Goal: Information Seeking & Learning: Learn about a topic

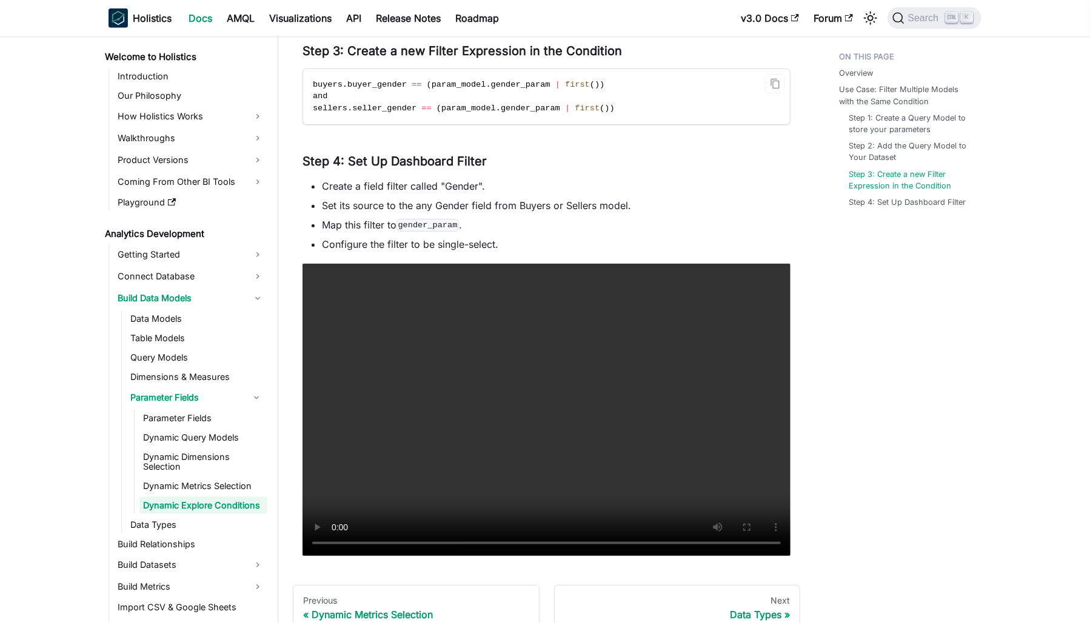
scroll to position [8, 0]
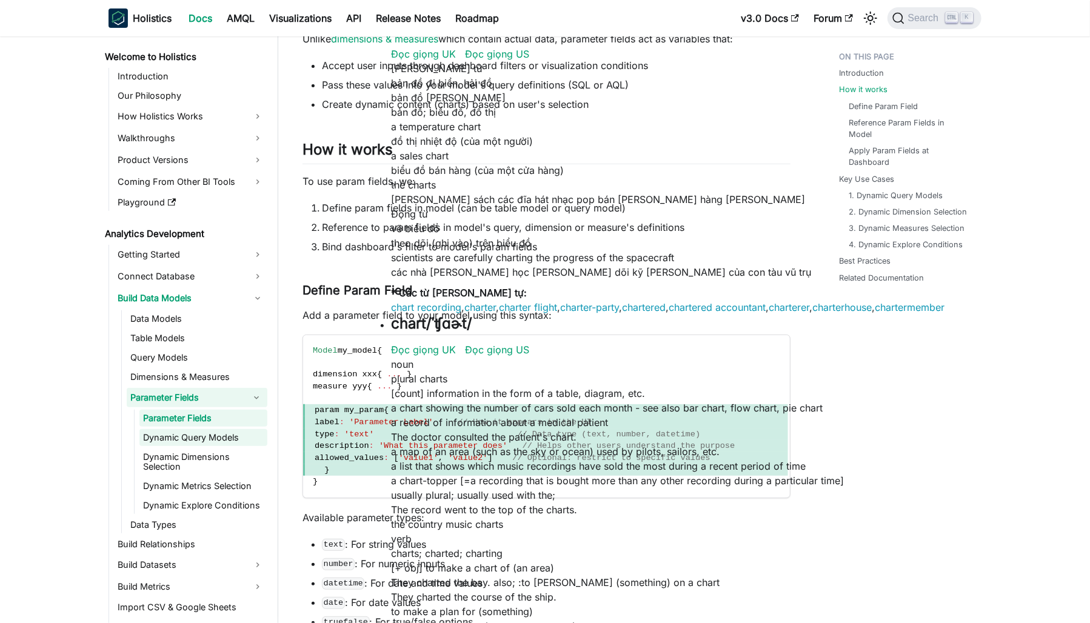
scroll to position [164, 0]
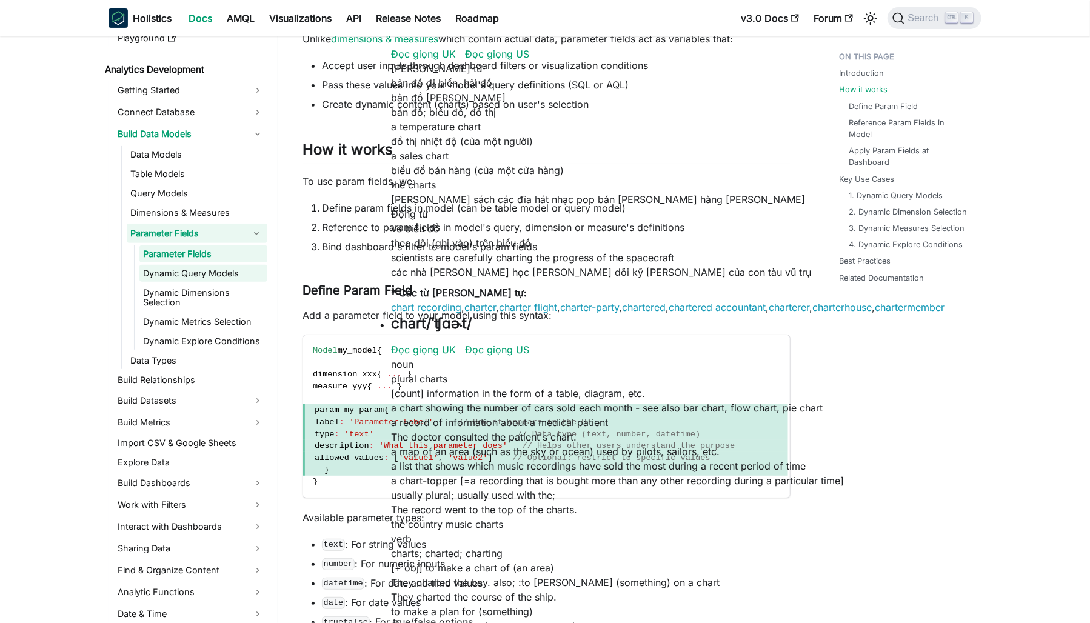
click at [186, 275] on link "Dynamic Query Models" at bounding box center [203, 273] width 128 height 17
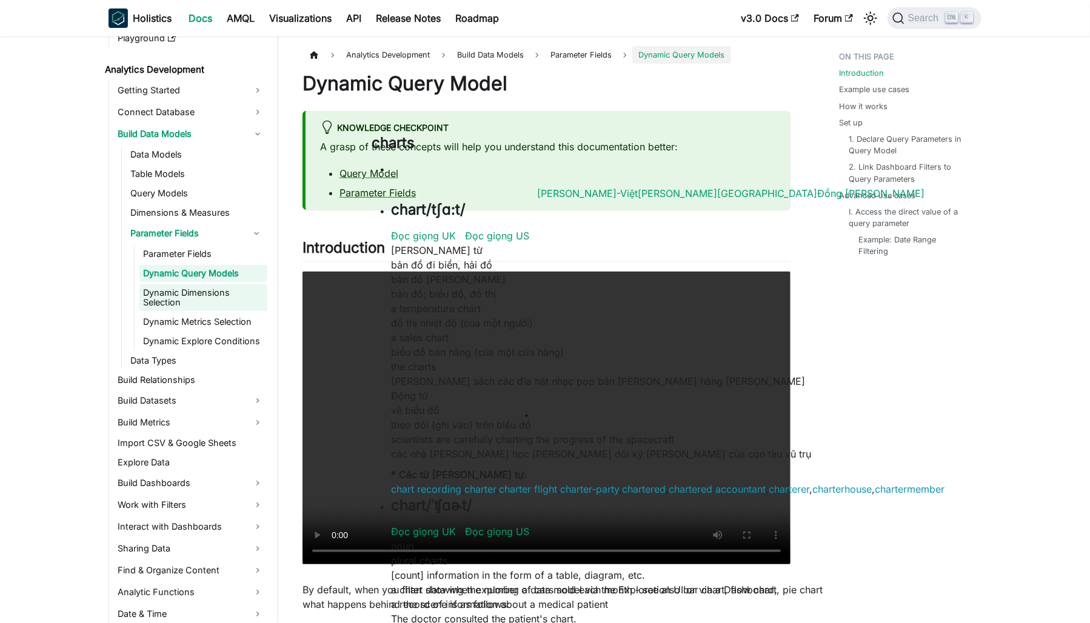
click at [199, 286] on link "Dynamic Dimensions Selection" at bounding box center [203, 297] width 128 height 27
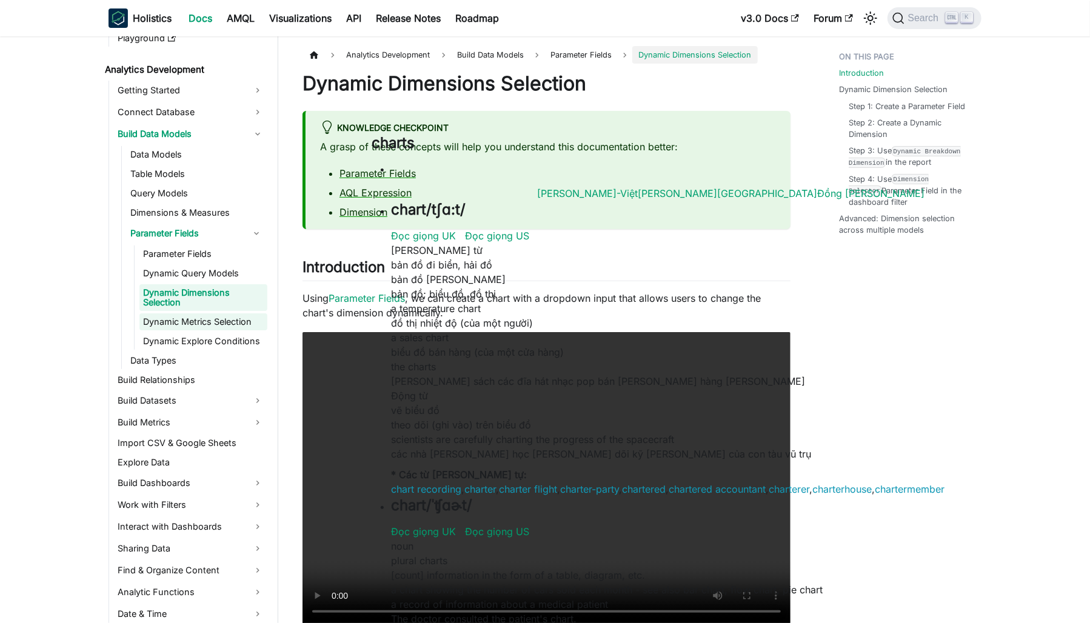
click at [218, 315] on link "Dynamic Metrics Selection" at bounding box center [203, 321] width 128 height 17
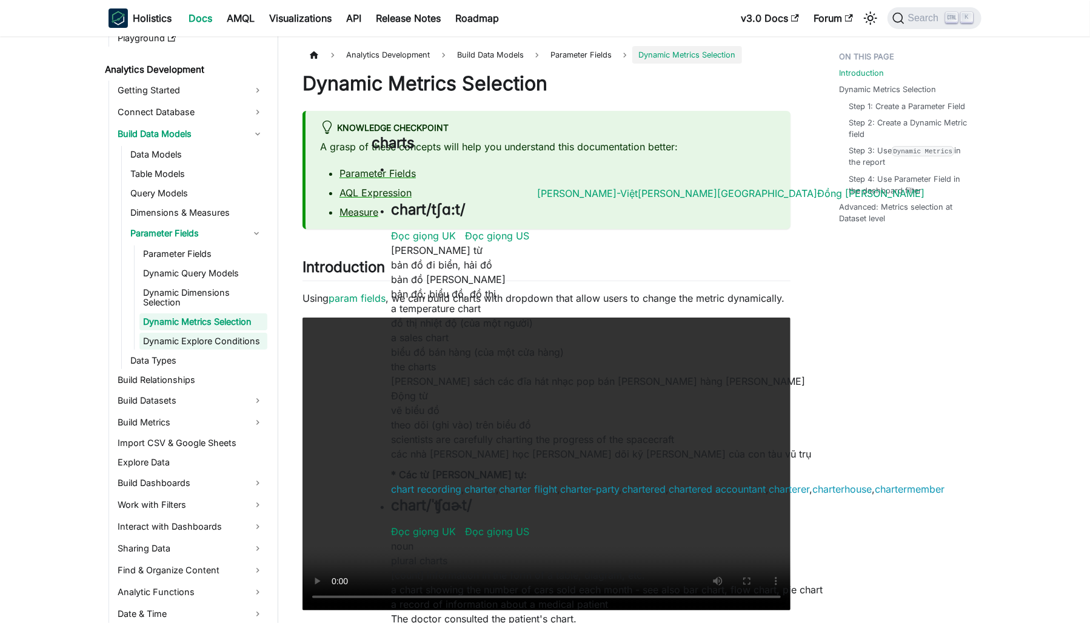
click at [230, 339] on link "Dynamic Explore Conditions" at bounding box center [203, 341] width 128 height 17
